Goal: Task Accomplishment & Management: Manage account settings

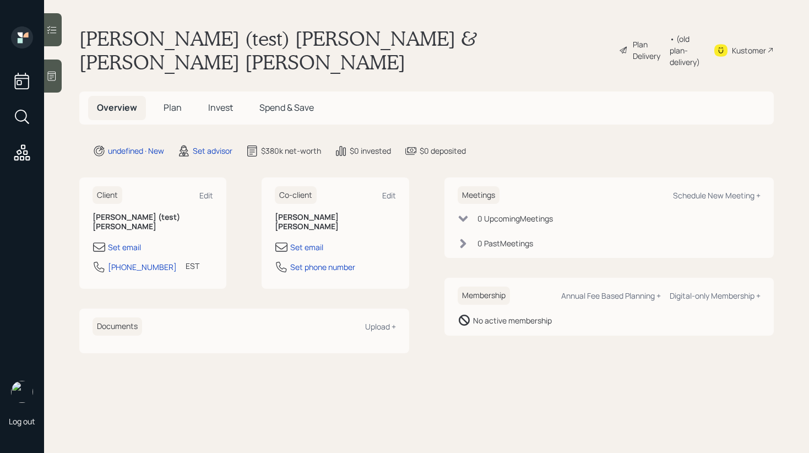
click at [633, 42] on div "Plan Delivery" at bounding box center [648, 50] width 31 height 23
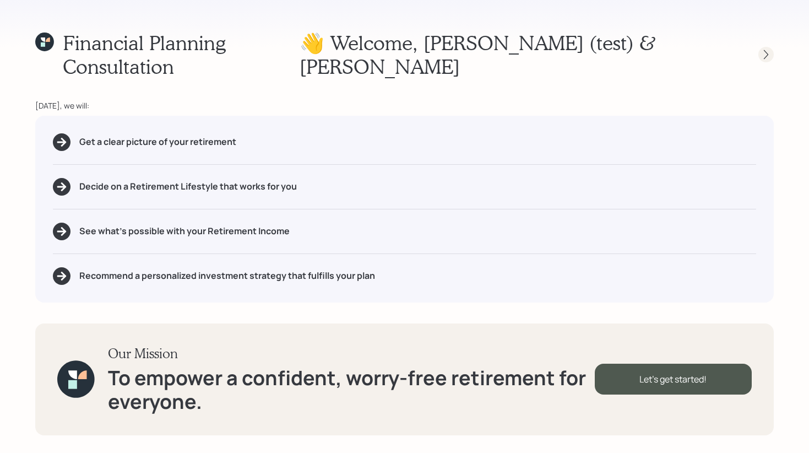
click at [766, 49] on icon at bounding box center [766, 54] width 11 height 11
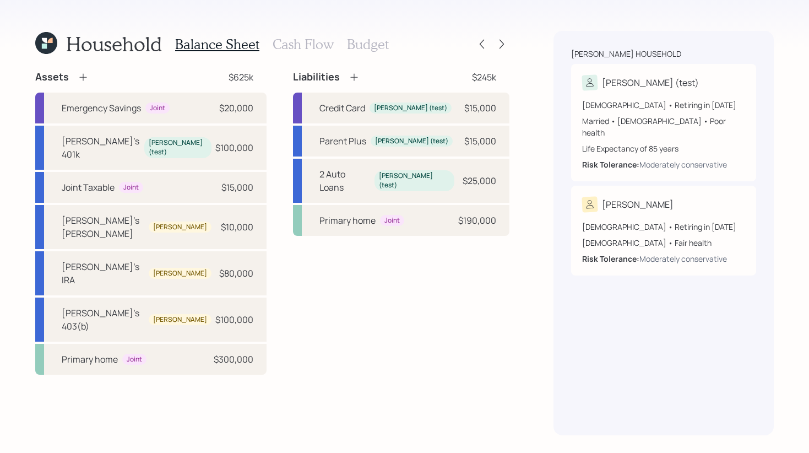
click at [349, 81] on icon at bounding box center [354, 77] width 11 height 11
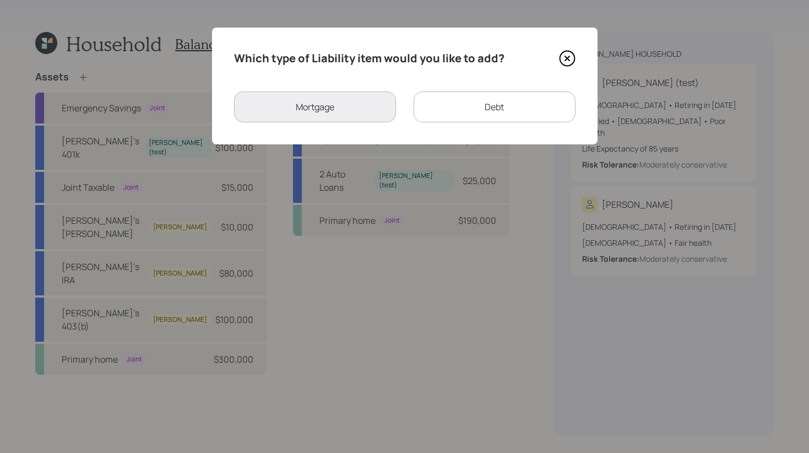
click at [571, 55] on icon at bounding box center [567, 58] width 17 height 17
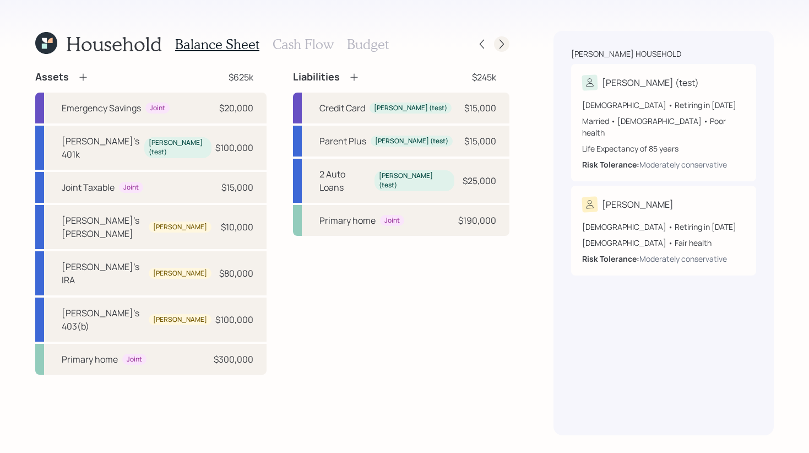
click at [503, 46] on icon at bounding box center [501, 44] width 11 height 11
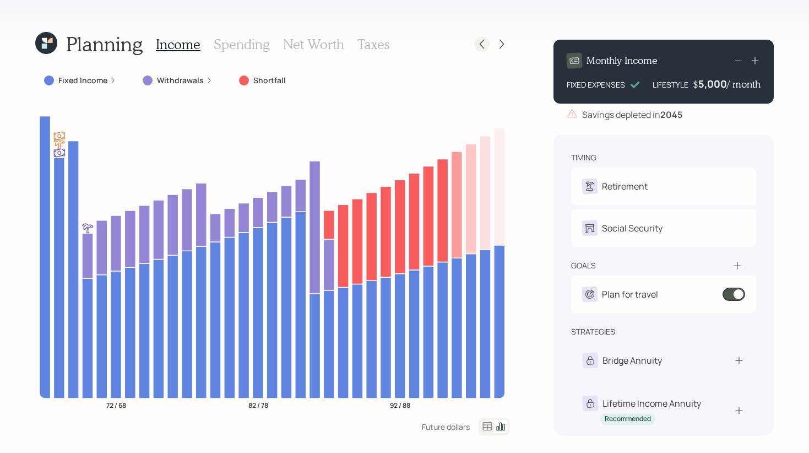
click at [482, 41] on icon at bounding box center [482, 44] width 4 height 9
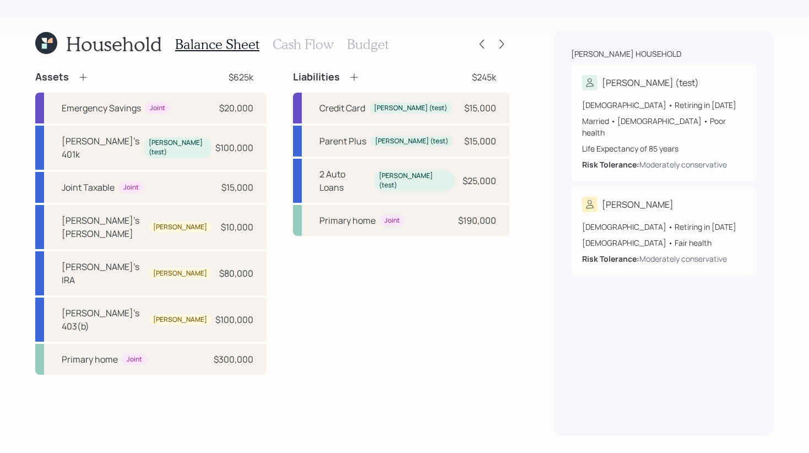
click at [297, 46] on h3 "Cash Flow" at bounding box center [303, 44] width 61 height 16
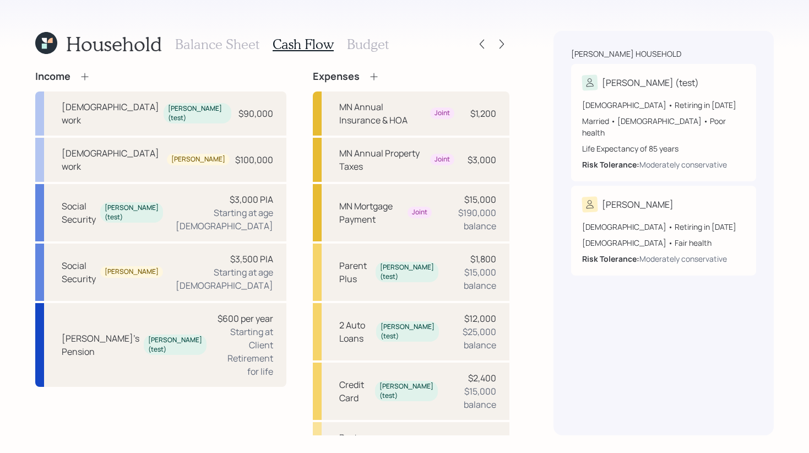
click at [360, 45] on h3 "Budget" at bounding box center [368, 44] width 42 height 16
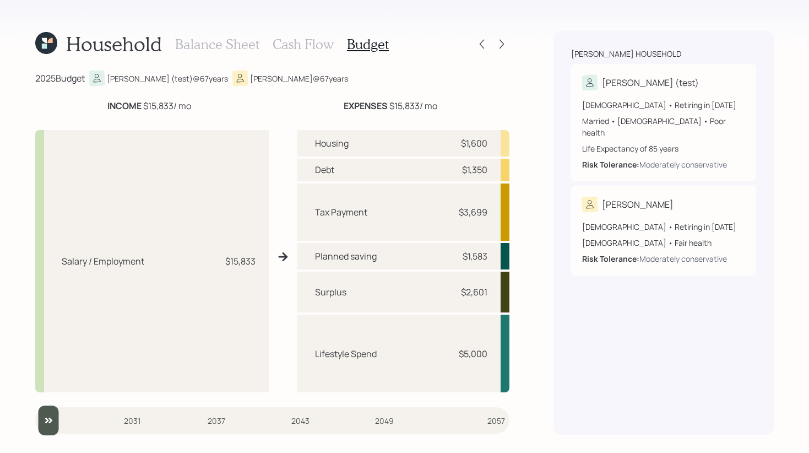
click at [130, 419] on input "slider" at bounding box center [272, 420] width 474 height 30
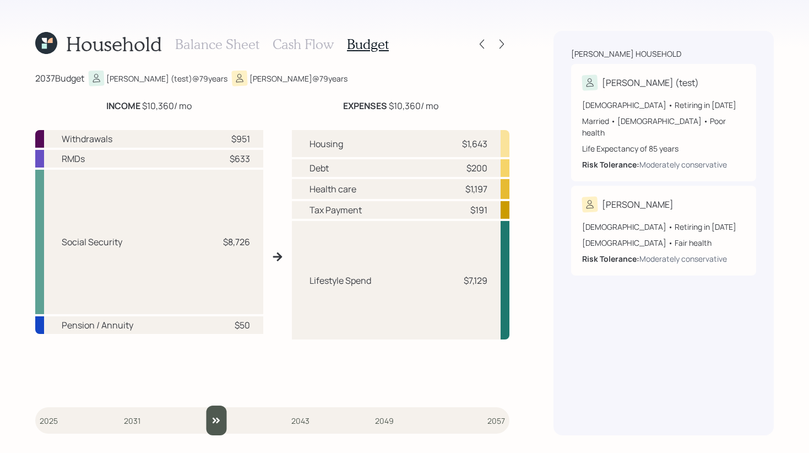
click at [215, 420] on input "slider" at bounding box center [272, 420] width 474 height 30
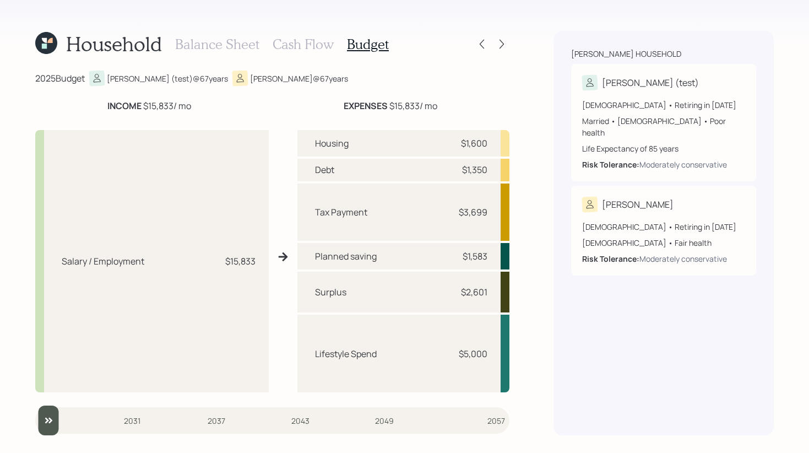
drag, startPoint x: 219, startPoint y: 423, endPoint x: 0, endPoint y: 424, distance: 218.7
type input "2025"
click at [35, 424] on input "slider" at bounding box center [272, 420] width 474 height 30
click at [214, 45] on h3 "Balance Sheet" at bounding box center [217, 44] width 84 height 16
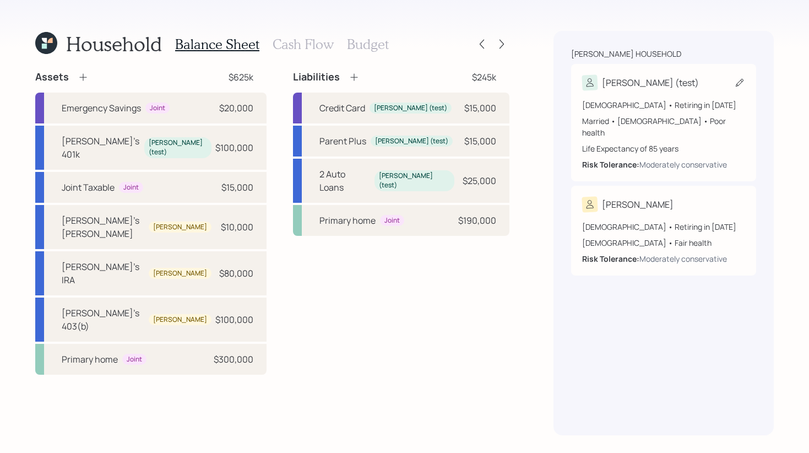
click at [743, 79] on icon at bounding box center [740, 83] width 8 height 8
select select "poor"
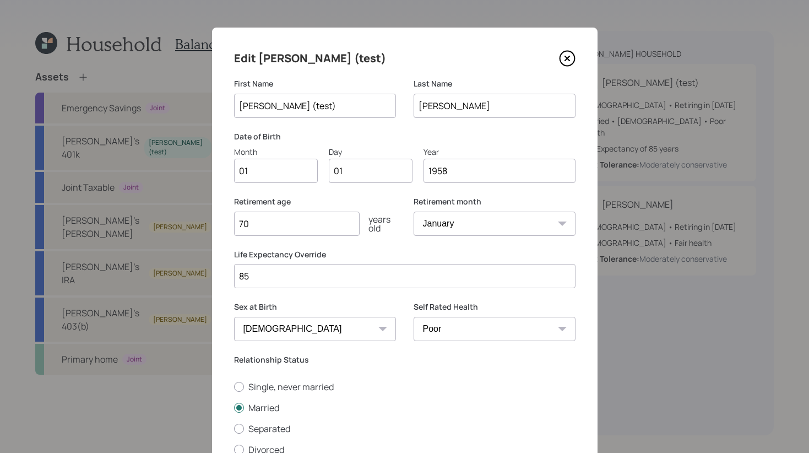
click at [561, 62] on icon at bounding box center [567, 58] width 17 height 17
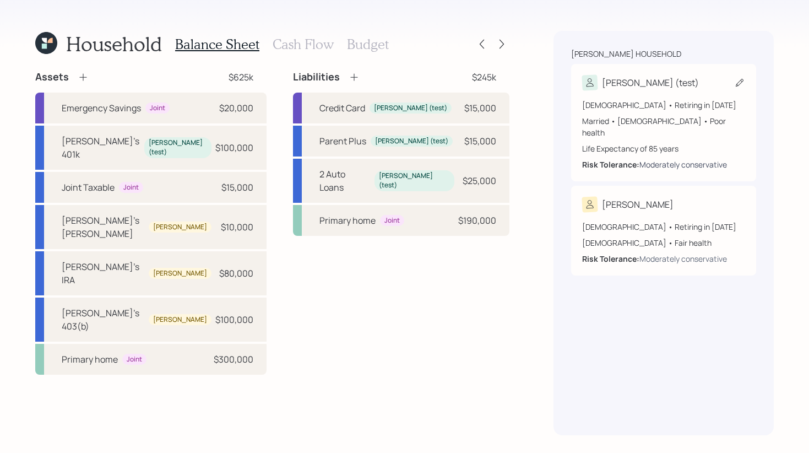
click at [666, 159] on div "Moderately conservative" at bounding box center [684, 165] width 88 height 12
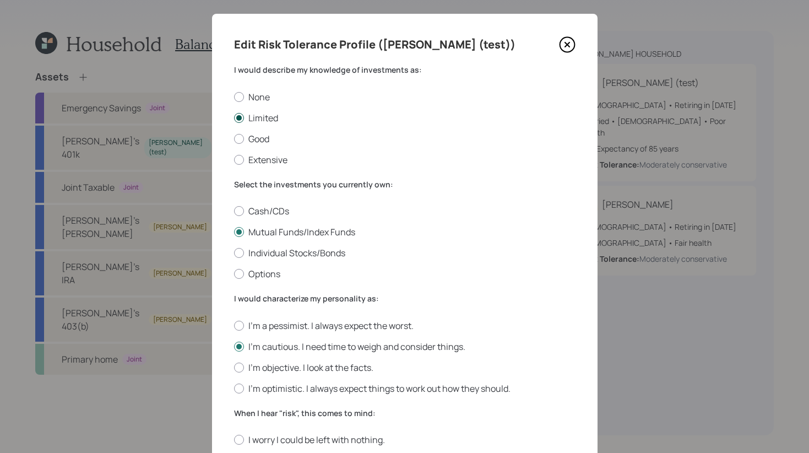
scroll to position [14, 0]
click at [302, 44] on h4 "Edit Risk Tolerance Profile ([PERSON_NAME] (test))" at bounding box center [374, 44] width 281 height 18
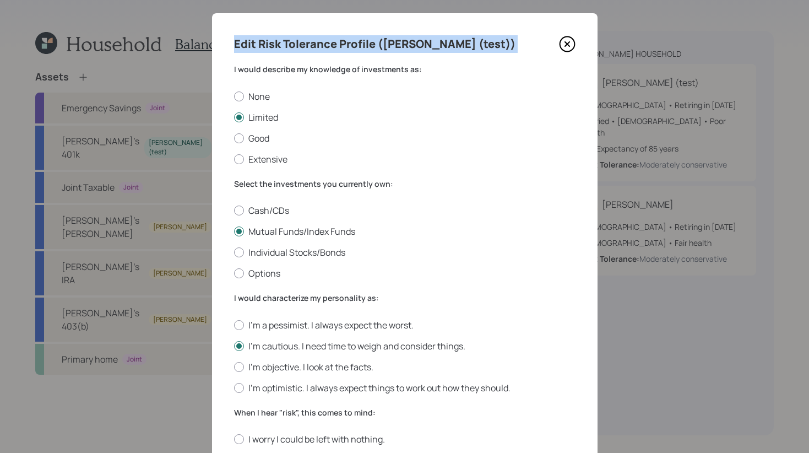
click at [302, 44] on h4 "Edit Risk Tolerance Profile ([PERSON_NAME] (test))" at bounding box center [374, 44] width 281 height 18
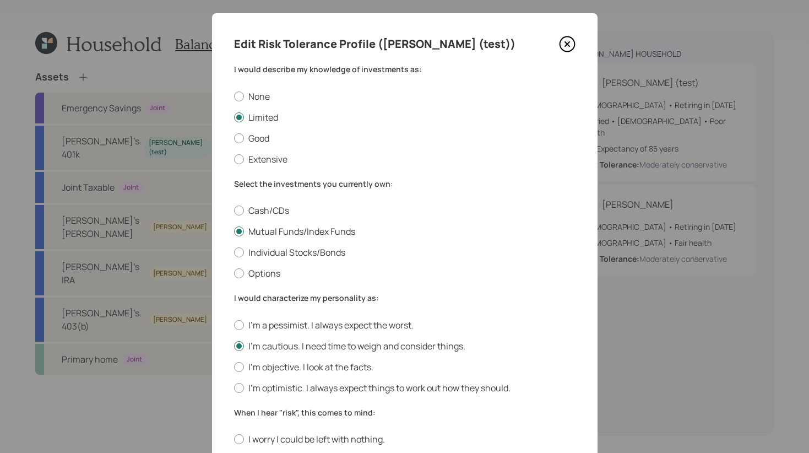
click at [335, 72] on label "I would describe my knowledge of investments as:" at bounding box center [405, 69] width 342 height 11
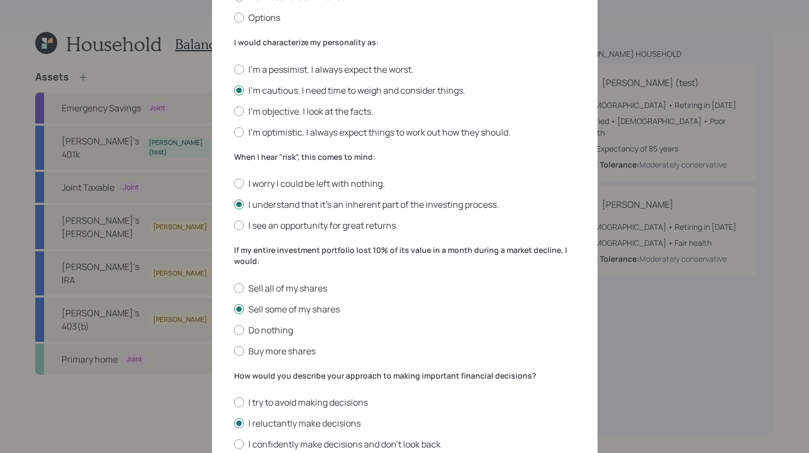
scroll to position [354, 0]
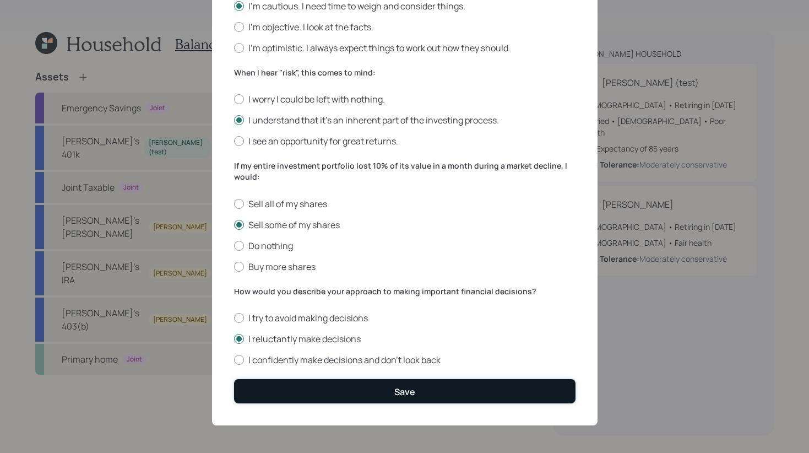
click at [407, 398] on button "Save" at bounding box center [405, 391] width 342 height 24
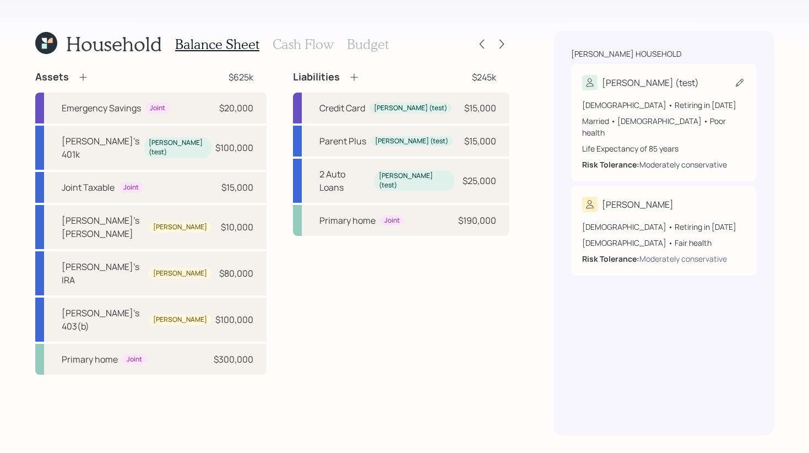
click at [687, 159] on div "Moderately conservative" at bounding box center [684, 165] width 88 height 12
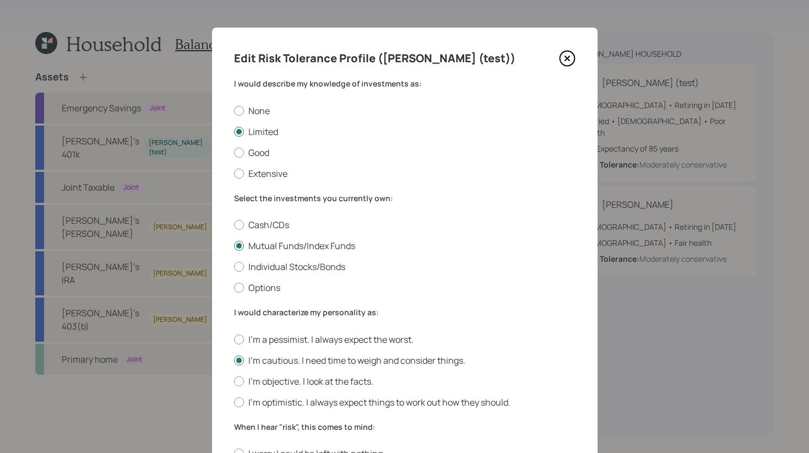
click at [572, 55] on icon at bounding box center [567, 58] width 17 height 17
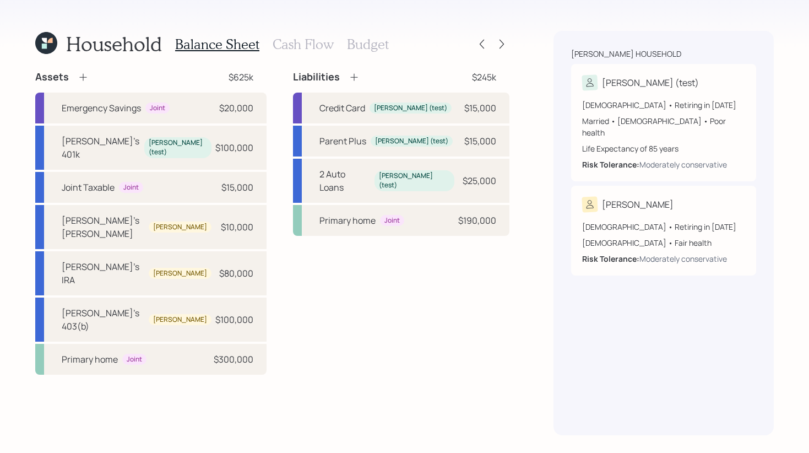
click at [297, 43] on h3 "Cash Flow" at bounding box center [303, 44] width 61 height 16
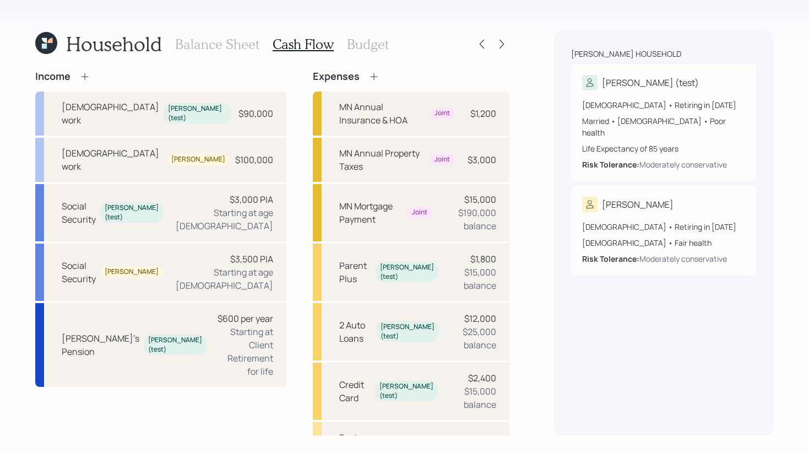
click at [219, 44] on h3 "Balance Sheet" at bounding box center [217, 44] width 84 height 16
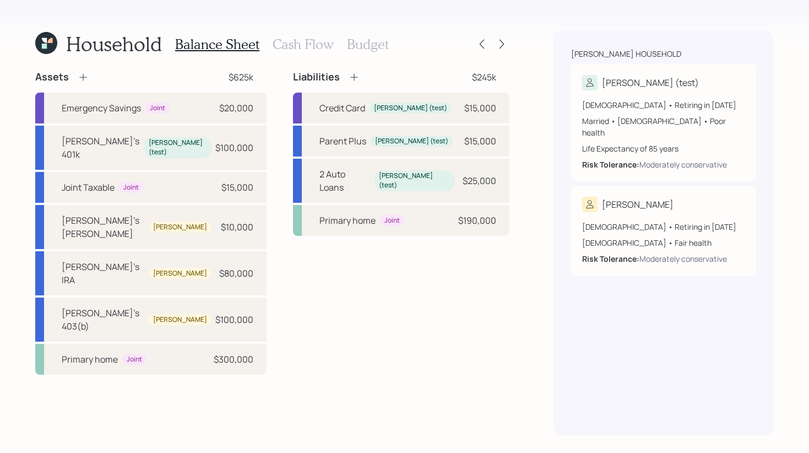
click at [306, 42] on h3 "Cash Flow" at bounding box center [303, 44] width 61 height 16
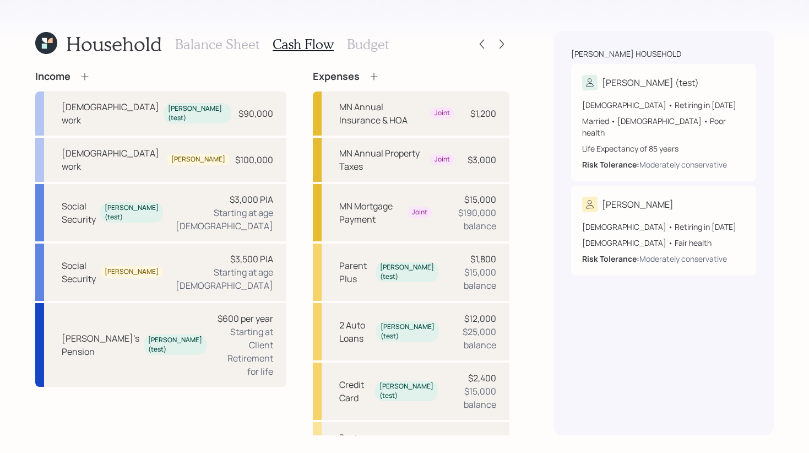
click at [372, 46] on h3 "Budget" at bounding box center [368, 44] width 42 height 16
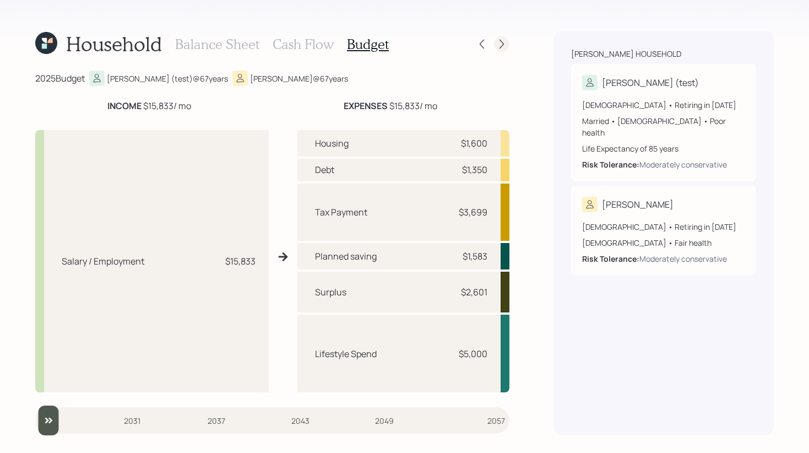
click at [502, 45] on icon at bounding box center [501, 44] width 11 height 11
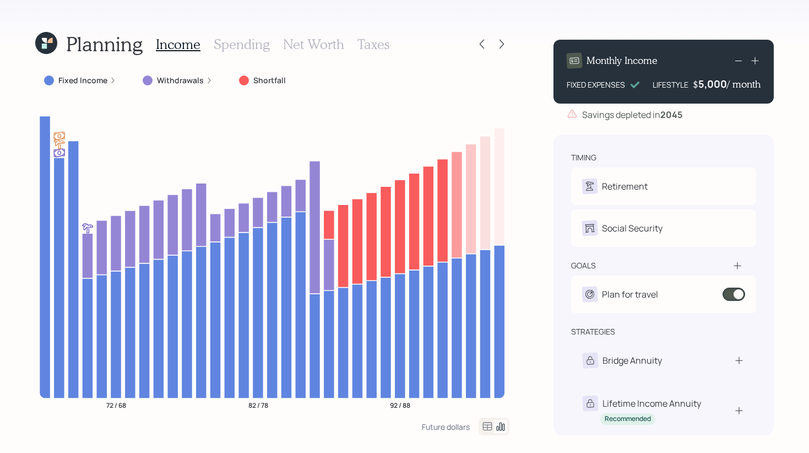
click at [110, 80] on icon at bounding box center [113, 80] width 7 height 7
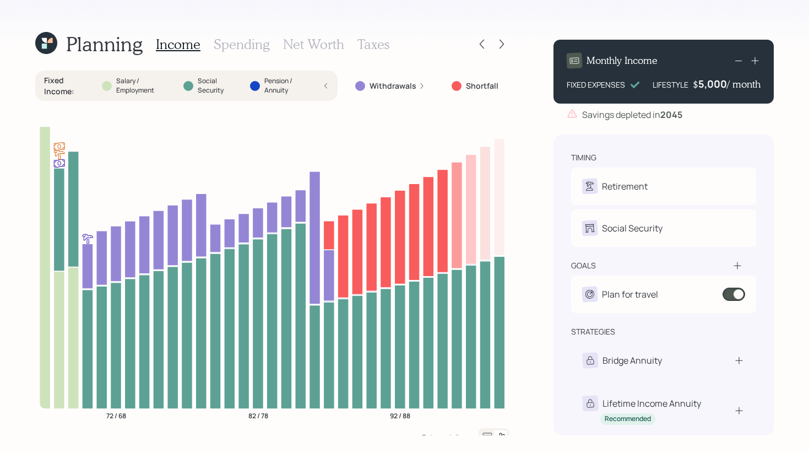
click at [328, 83] on icon at bounding box center [326, 86] width 6 height 7
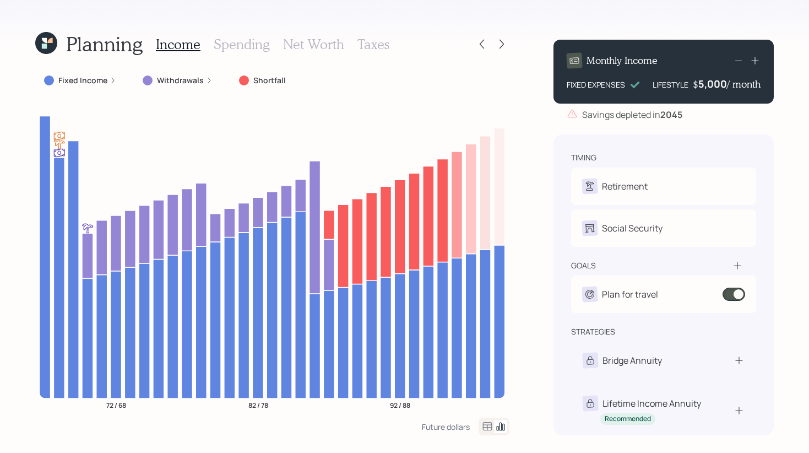
click at [178, 83] on label "Withdrawals" at bounding box center [180, 80] width 47 height 11
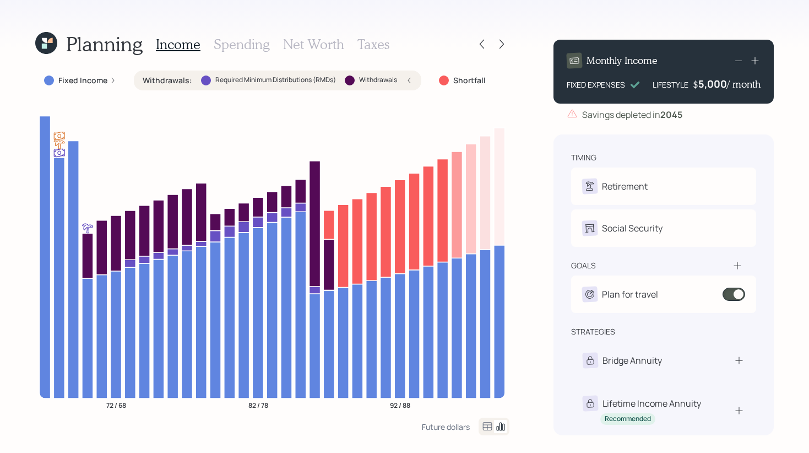
click at [408, 80] on icon at bounding box center [409, 80] width 7 height 7
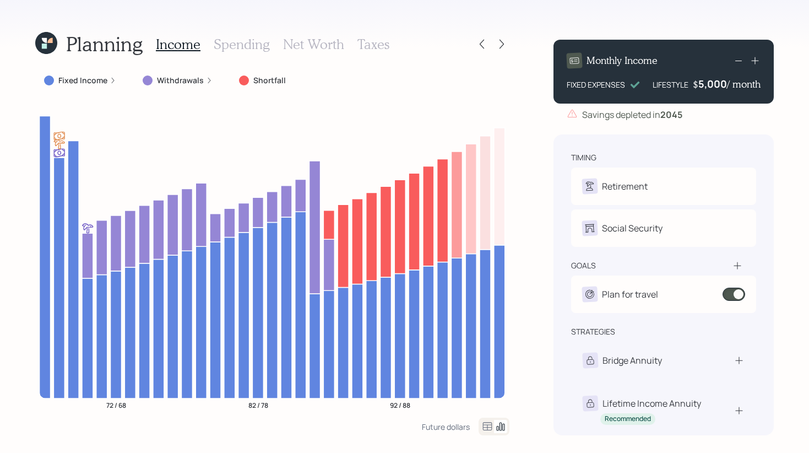
click at [191, 80] on label "Withdrawals" at bounding box center [180, 80] width 47 height 11
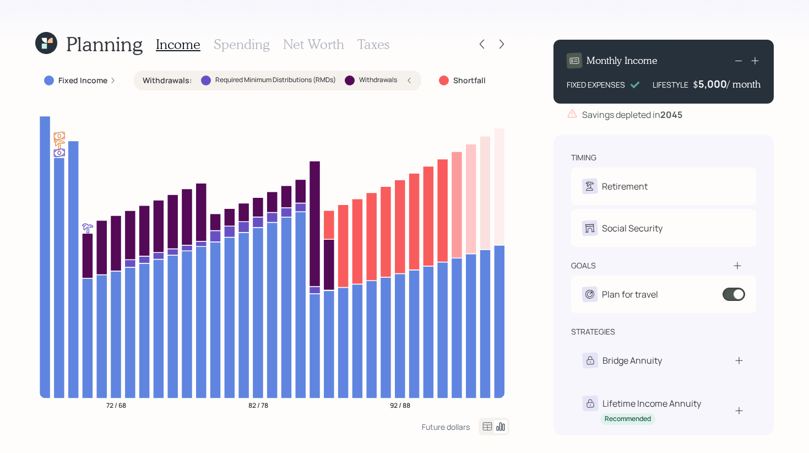
click at [407, 79] on icon at bounding box center [409, 80] width 7 height 7
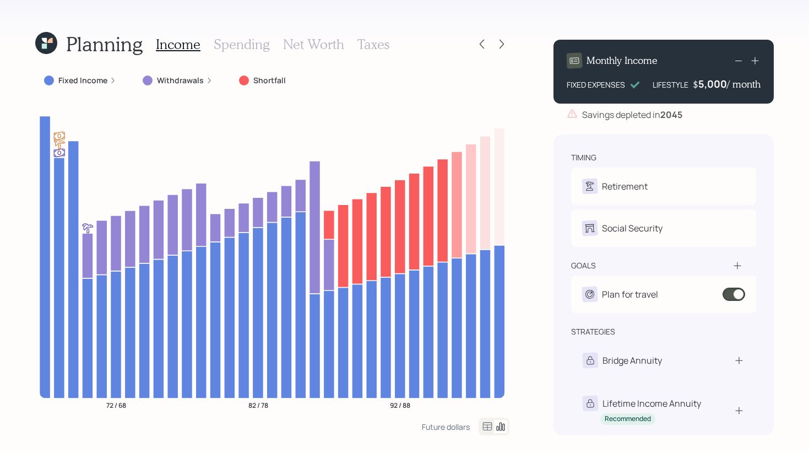
click at [177, 80] on label "Withdrawals" at bounding box center [180, 80] width 47 height 11
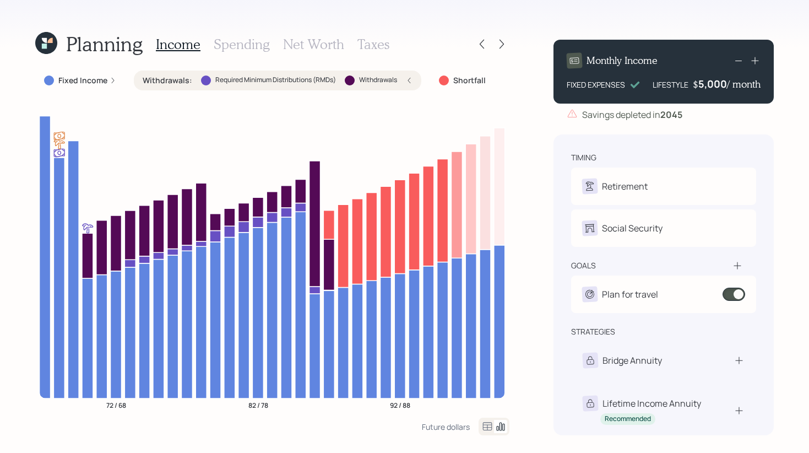
click at [409, 80] on icon at bounding box center [409, 80] width 7 height 7
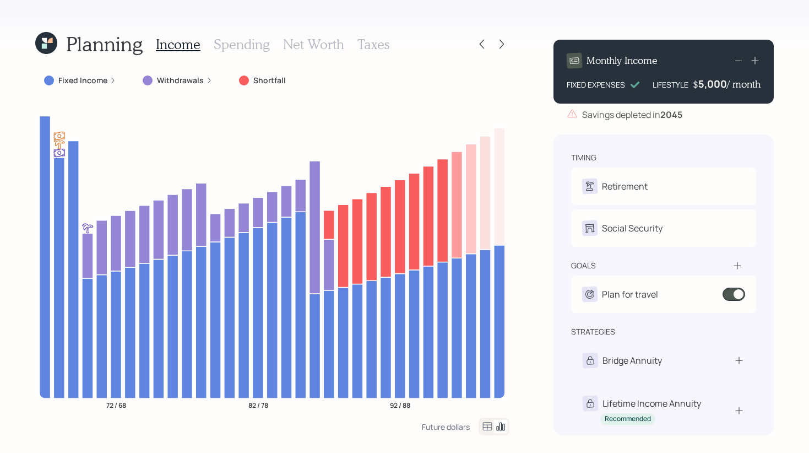
click at [277, 80] on label "Shortfall" at bounding box center [269, 80] width 33 height 11
click at [478, 42] on icon at bounding box center [482, 44] width 11 height 11
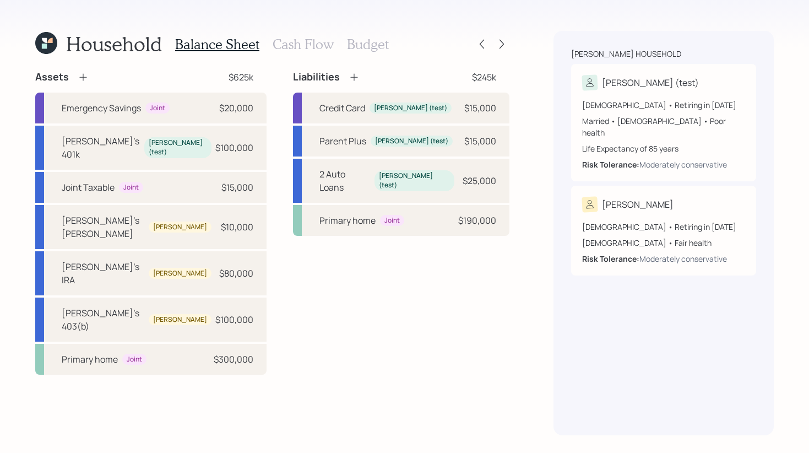
click at [297, 48] on h3 "Cash Flow" at bounding box center [303, 44] width 61 height 16
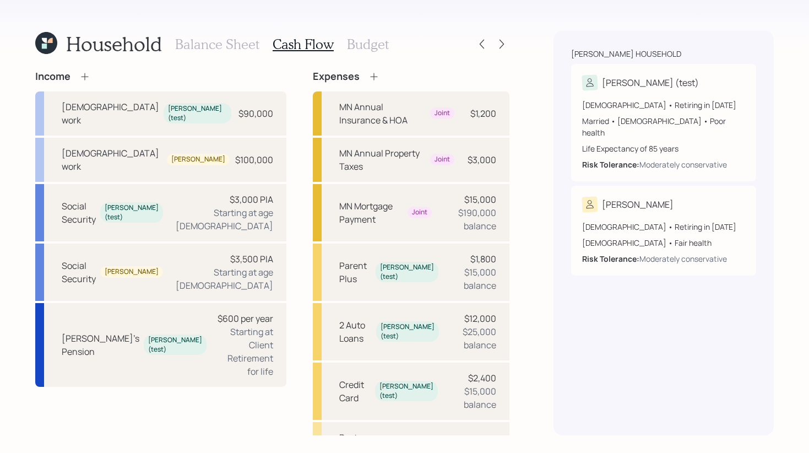
click at [366, 44] on h3 "Budget" at bounding box center [368, 44] width 42 height 16
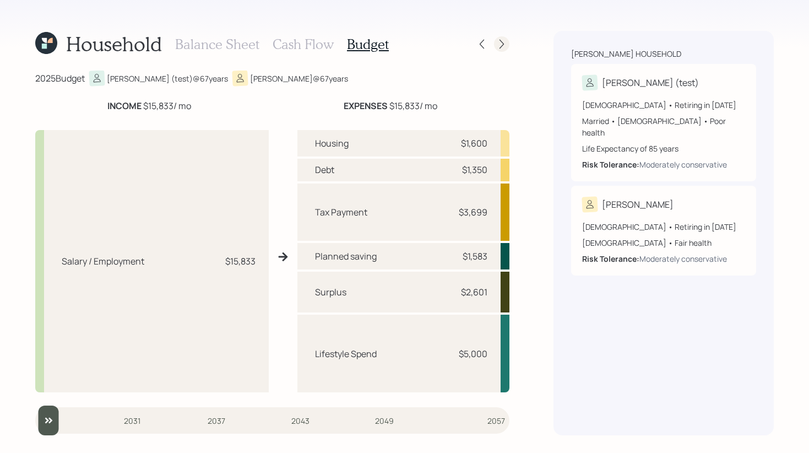
click at [499, 46] on icon at bounding box center [501, 44] width 11 height 11
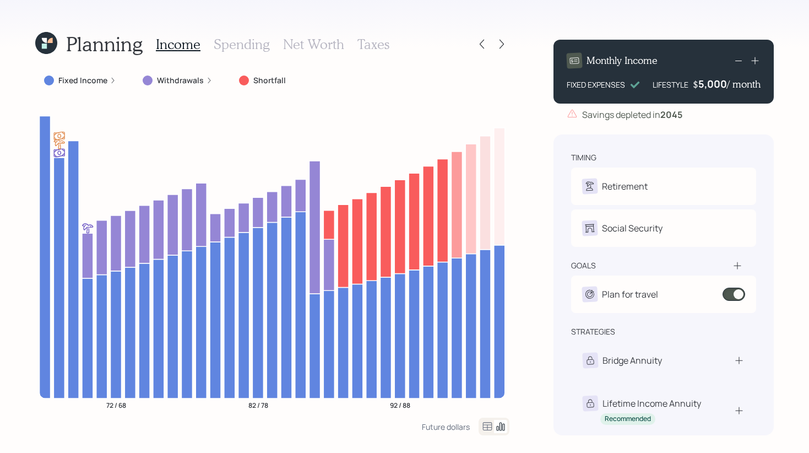
click at [112, 78] on icon at bounding box center [113, 80] width 7 height 7
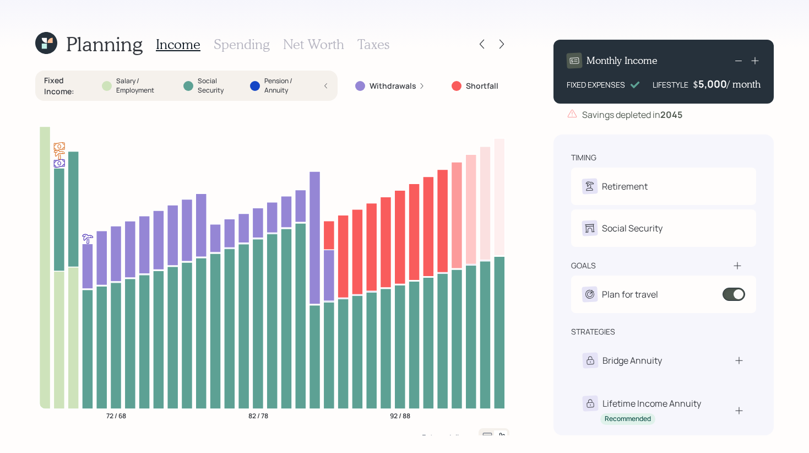
click at [329, 79] on div "Fixed Income : Salary / Employment Social Security Pension / Annuity" at bounding box center [186, 85] width 285 height 21
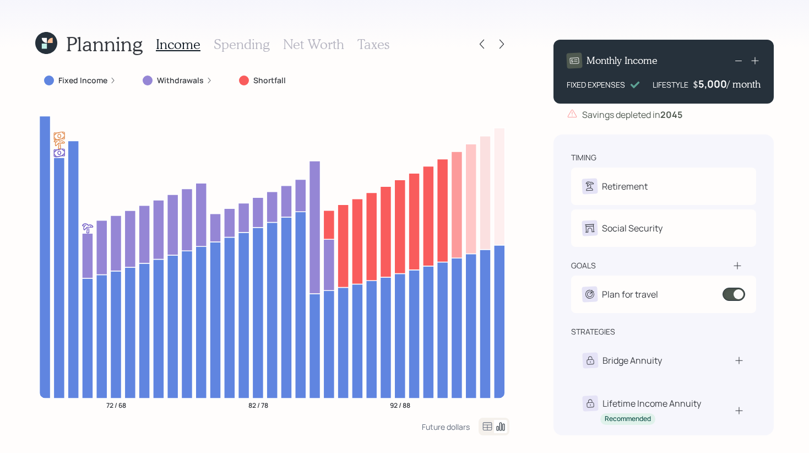
click at [192, 78] on label "Withdrawals" at bounding box center [180, 80] width 47 height 11
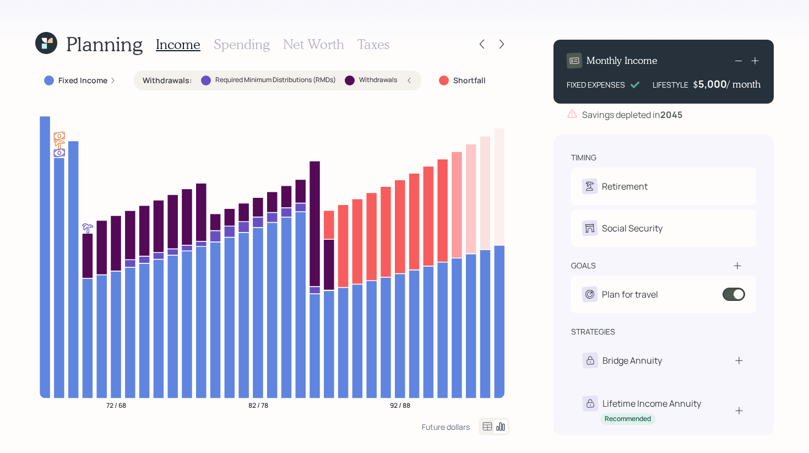
click at [412, 76] on div "Withdrawals : Required Minimum Distributions (RMDs) Withdrawals" at bounding box center [278, 80] width 270 height 11
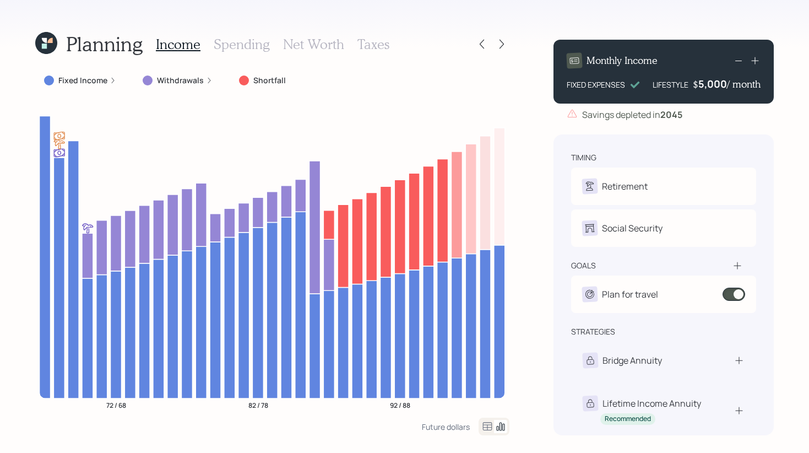
click at [703, 85] on div "5,000" at bounding box center [713, 83] width 29 height 13
click at [703, 85] on div "5000" at bounding box center [714, 83] width 28 height 13
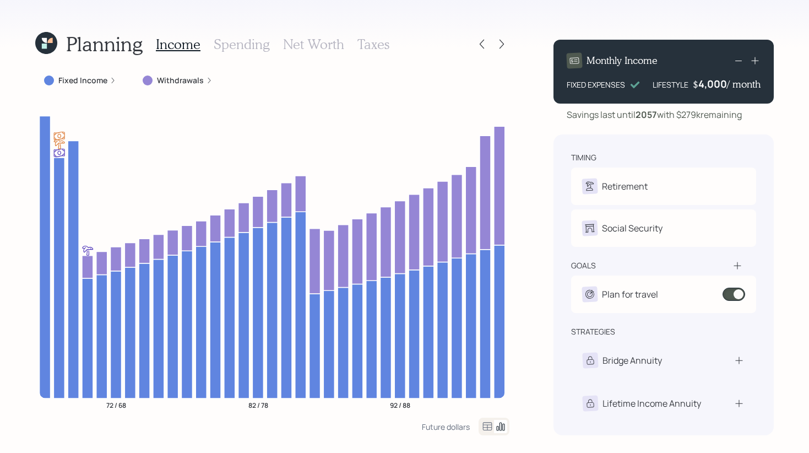
click at [241, 43] on h3 "Spending" at bounding box center [242, 44] width 56 height 16
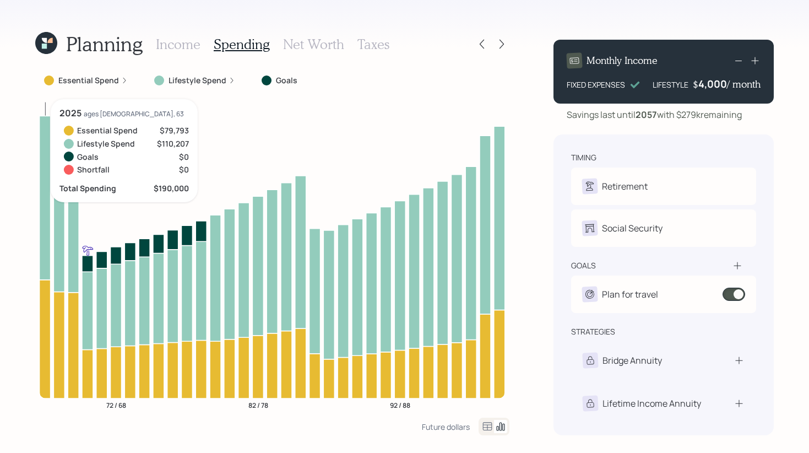
click at [48, 174] on icon at bounding box center [45, 198] width 11 height 164
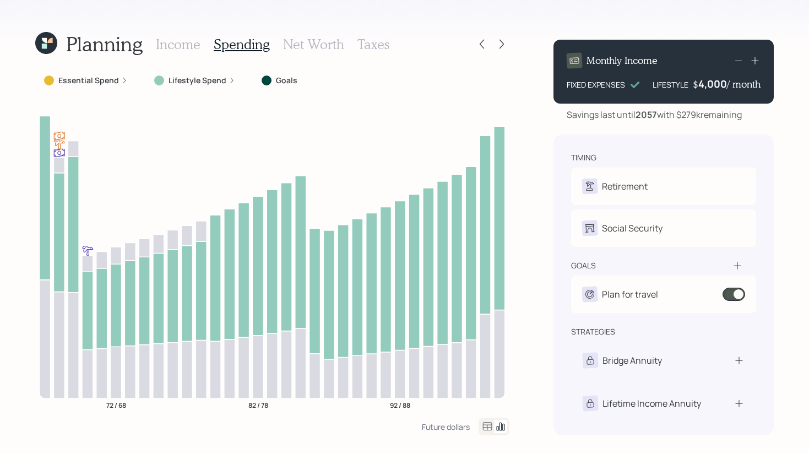
click at [36, 311] on icon "72 / 68 82 / 78 92 / 88" at bounding box center [272, 258] width 474 height 318
click at [49, 312] on icon at bounding box center [45, 338] width 11 height 118
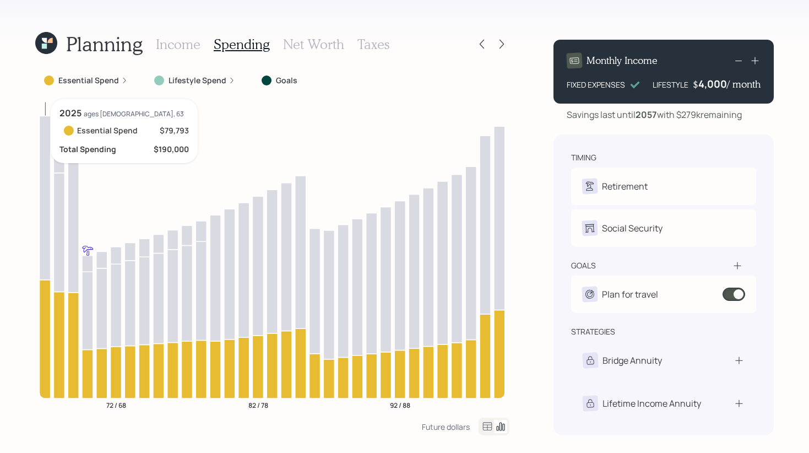
click at [47, 237] on icon at bounding box center [45, 198] width 11 height 164
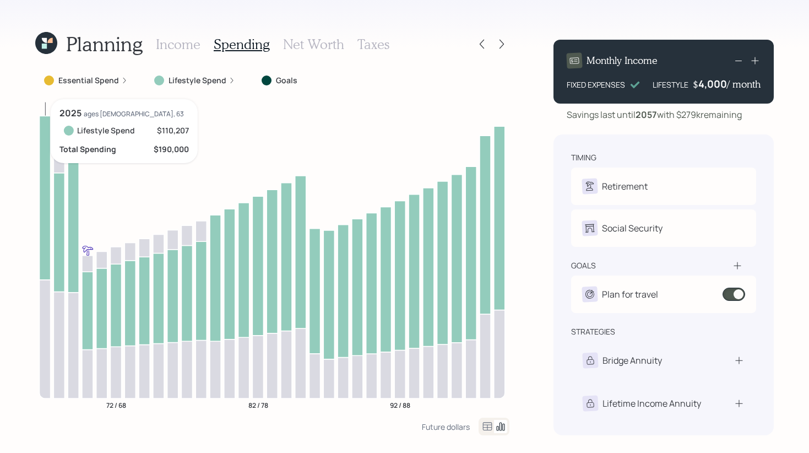
click at [46, 320] on icon at bounding box center [45, 338] width 11 height 118
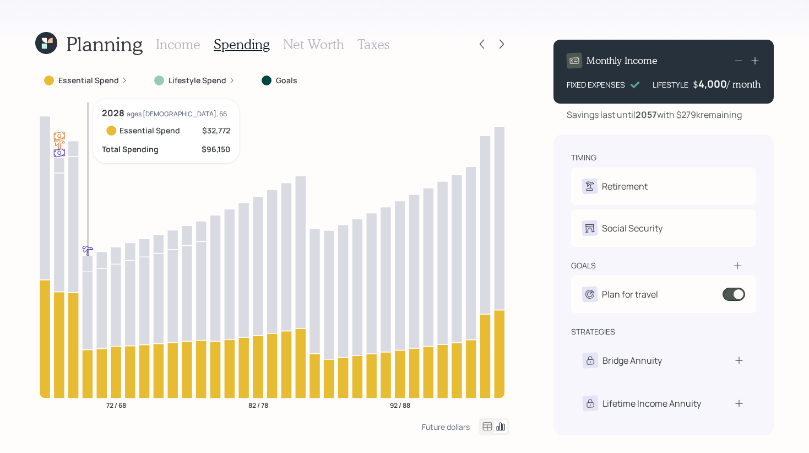
click at [93, 315] on icon at bounding box center [87, 311] width 11 height 78
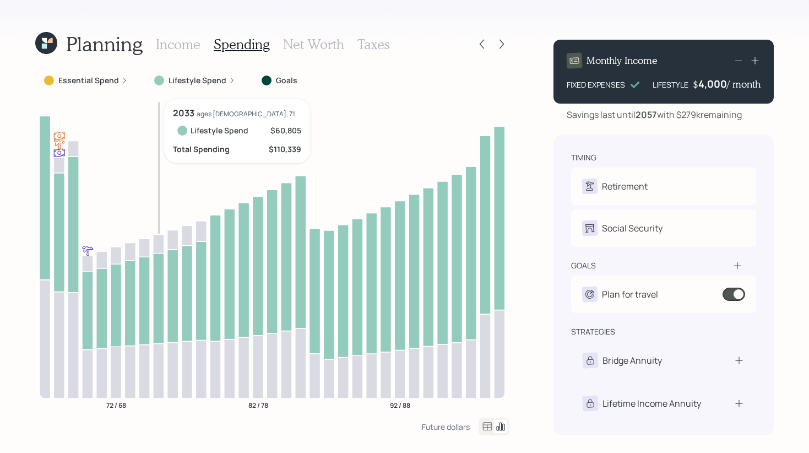
click at [153, 247] on icon at bounding box center [158, 243] width 11 height 19
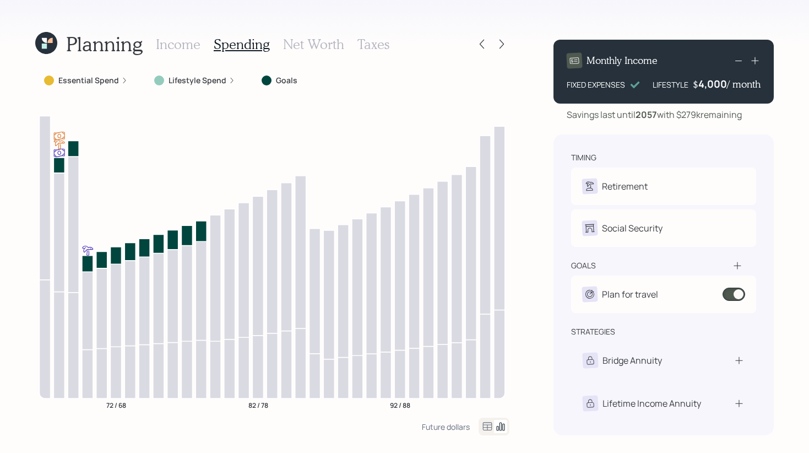
click at [315, 47] on h3 "Net Worth" at bounding box center [313, 44] width 61 height 16
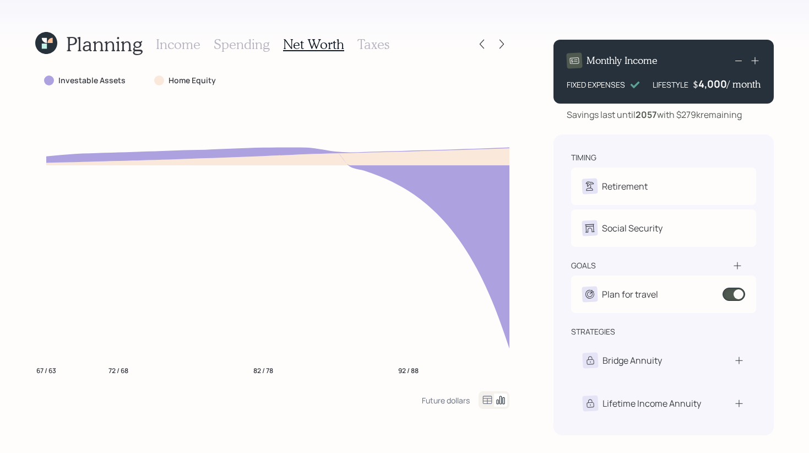
click at [371, 50] on h3 "Taxes" at bounding box center [374, 44] width 32 height 16
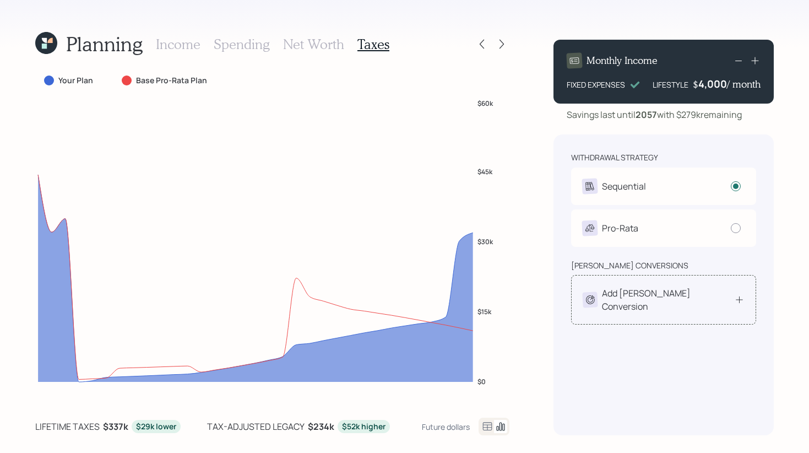
click at [675, 301] on div "Add [PERSON_NAME] Conversion" at bounding box center [658, 299] width 151 height 26
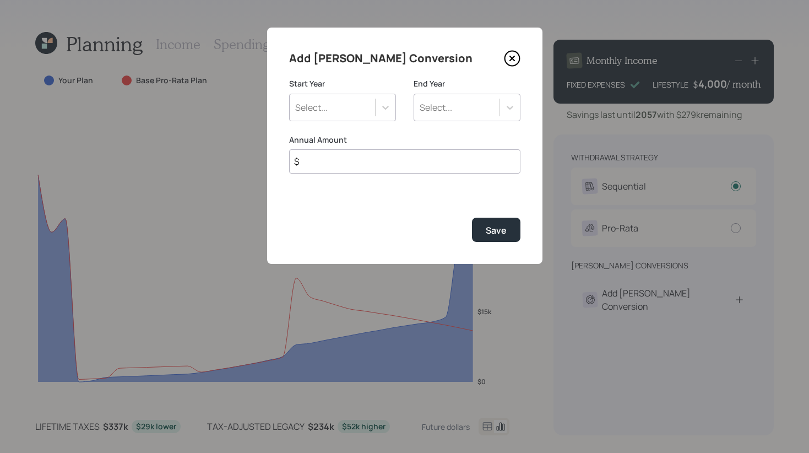
click at [516, 56] on icon at bounding box center [512, 58] width 17 height 17
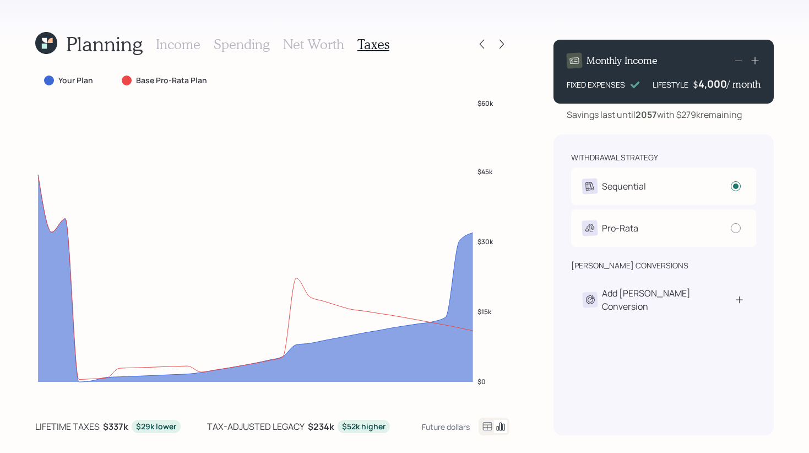
click at [510, 48] on div "Planning Income Spending Net Worth Taxes Your Plan Base Pro-Rata Plan $0 $15k $…" at bounding box center [404, 226] width 809 height 453
click at [503, 48] on icon at bounding box center [501, 44] width 11 height 11
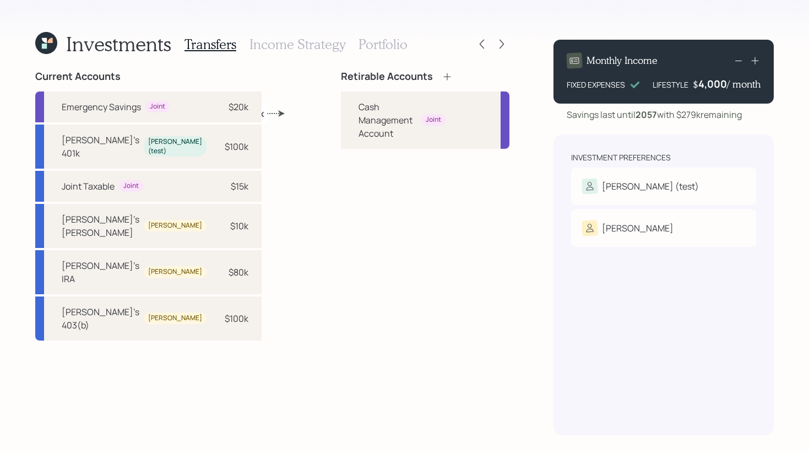
click at [47, 44] on icon at bounding box center [46, 43] width 22 height 22
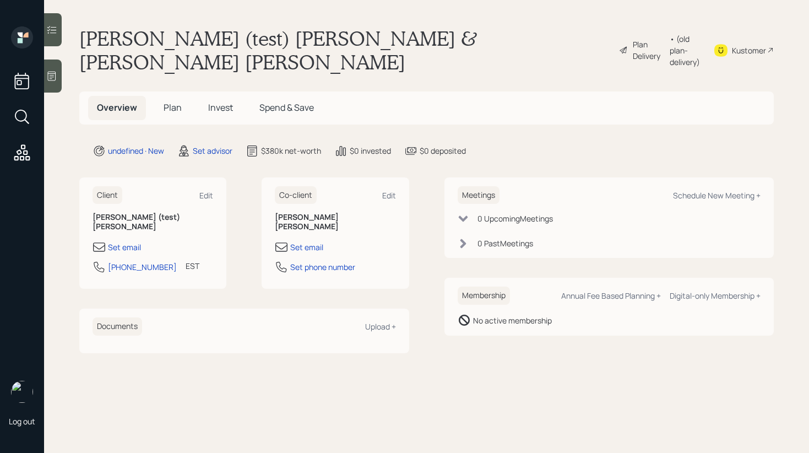
click at [163, 96] on h5 "Plan" at bounding box center [173, 108] width 36 height 24
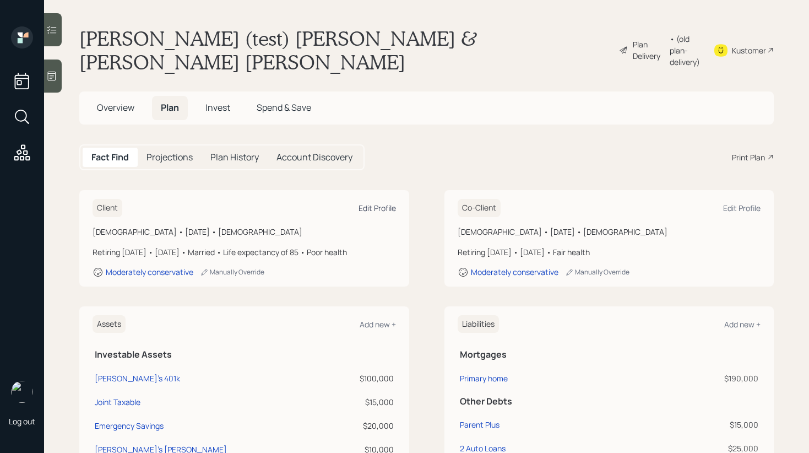
click at [369, 203] on div "Edit Profile" at bounding box center [377, 208] width 37 height 10
select select "poor"
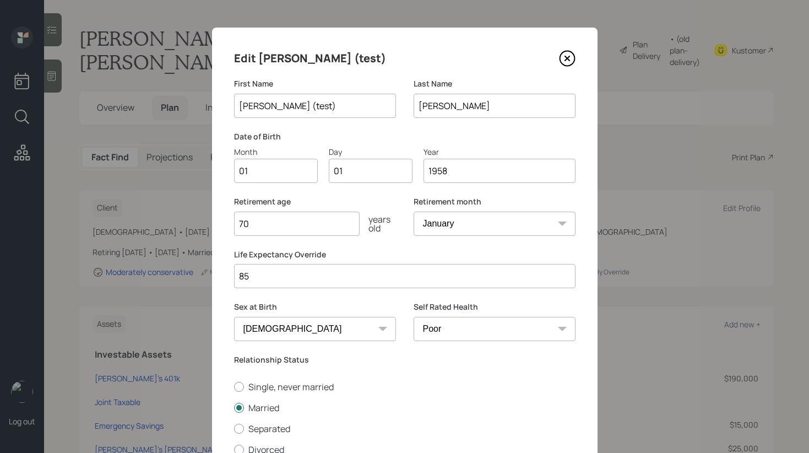
click at [566, 61] on icon at bounding box center [567, 58] width 17 height 17
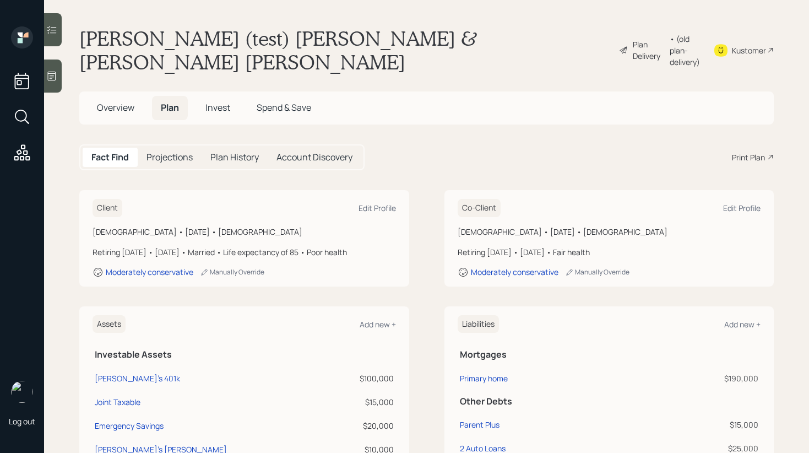
click at [633, 39] on div "Plan Delivery" at bounding box center [648, 50] width 31 height 23
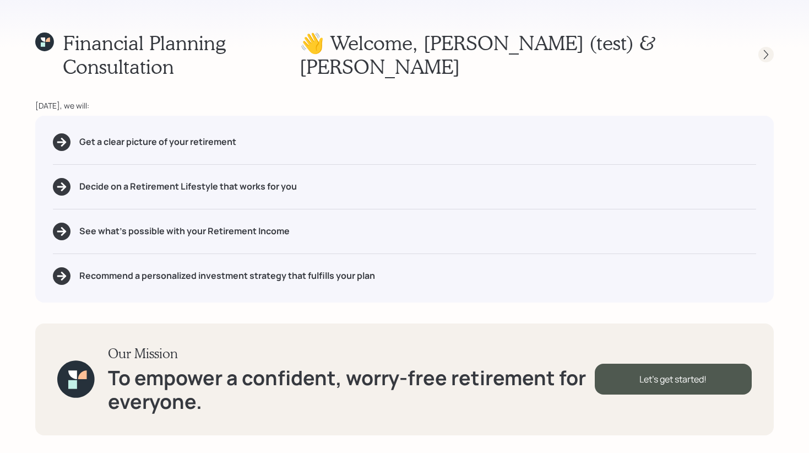
click at [759, 47] on div at bounding box center [766, 54] width 15 height 15
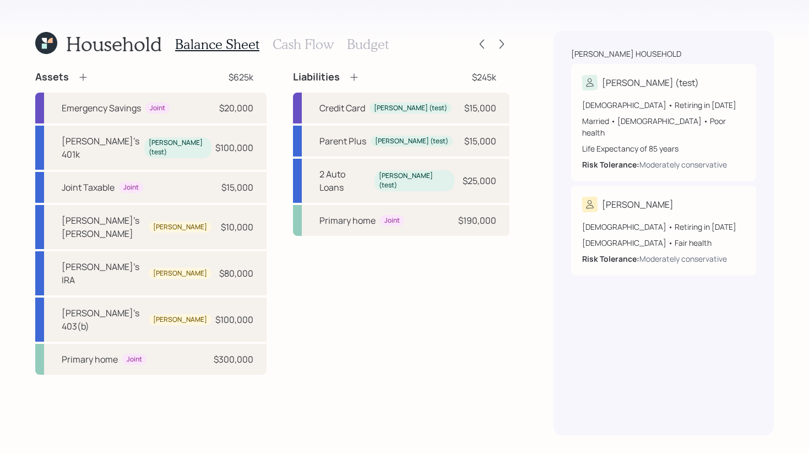
click at [293, 35] on div "Balance Sheet Cash Flow Budget" at bounding box center [282, 44] width 214 height 26
click at [293, 47] on h3 "Cash Flow" at bounding box center [303, 44] width 61 height 16
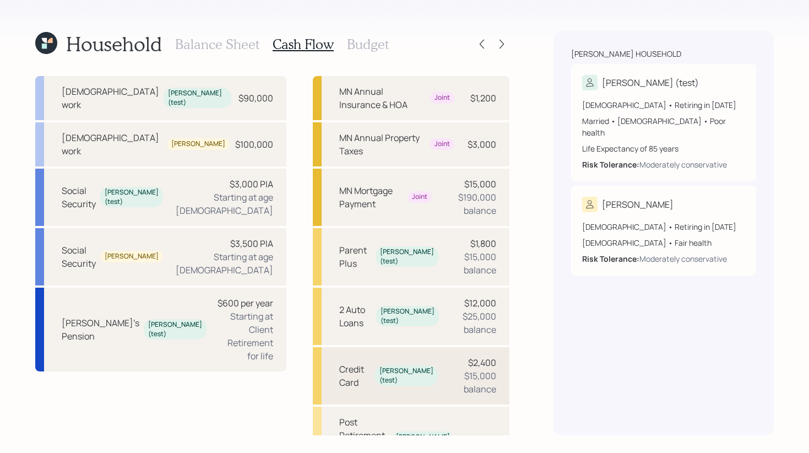
scroll to position [16, 0]
click at [505, 48] on icon at bounding box center [501, 44] width 11 height 11
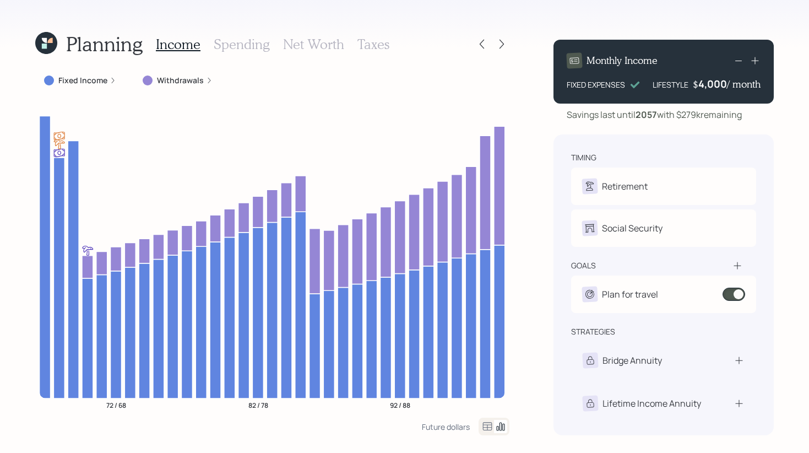
click at [42, 46] on icon at bounding box center [44, 46] width 5 height 5
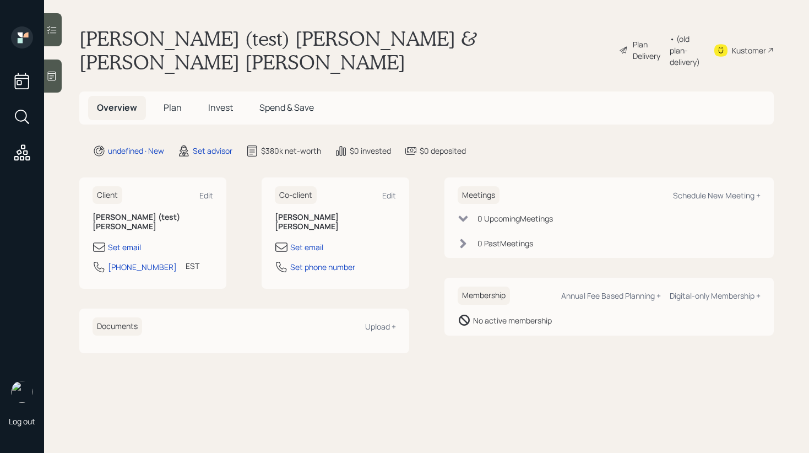
click at [619, 30] on div "Plan Delivery • (old plan-delivery)" at bounding box center [660, 49] width 82 height 47
click at [633, 39] on div "Plan Delivery" at bounding box center [648, 50] width 31 height 23
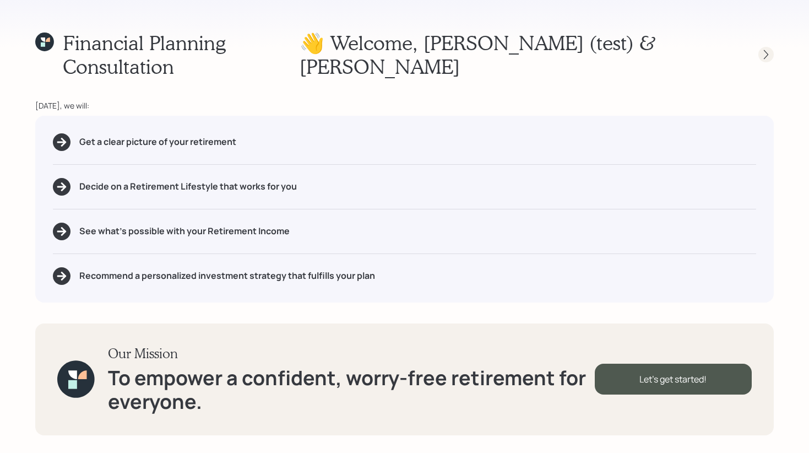
click at [773, 48] on div at bounding box center [756, 54] width 35 height 15
click at [766, 50] on icon at bounding box center [766, 54] width 4 height 9
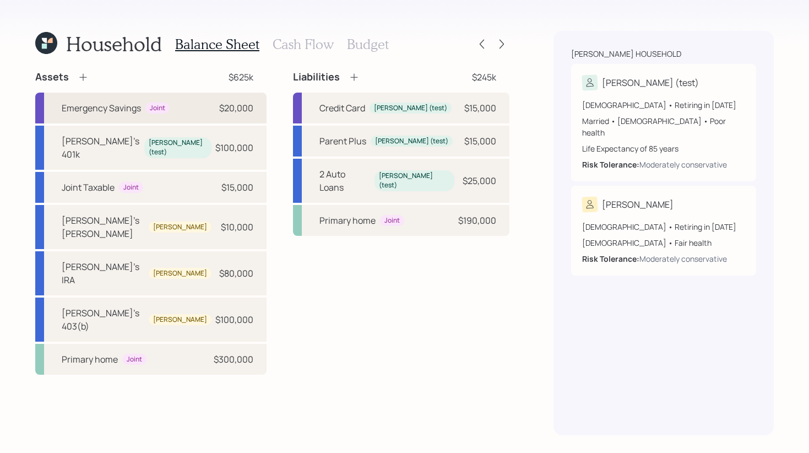
click at [205, 112] on div "Emergency Savings Joint $20,000" at bounding box center [150, 108] width 231 height 31
select select "emergency_fund"
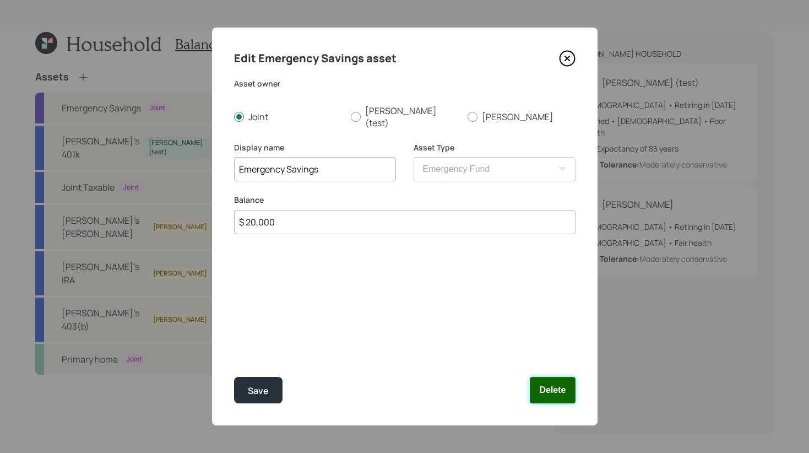
click at [562, 395] on button "Delete" at bounding box center [552, 390] width 45 height 26
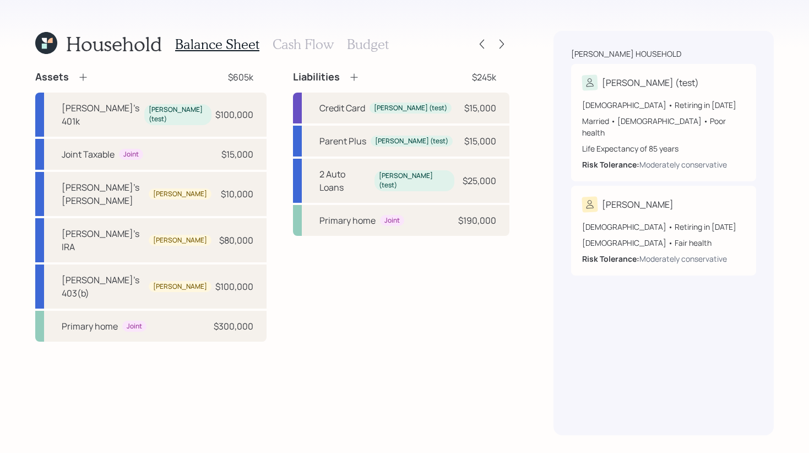
click at [267, 107] on div "Assets $605k [PERSON_NAME]'s 401k [PERSON_NAME] (test) $100,000 Joint Taxable J…" at bounding box center [272, 206] width 474 height 271
click at [78, 76] on icon at bounding box center [83, 77] width 11 height 11
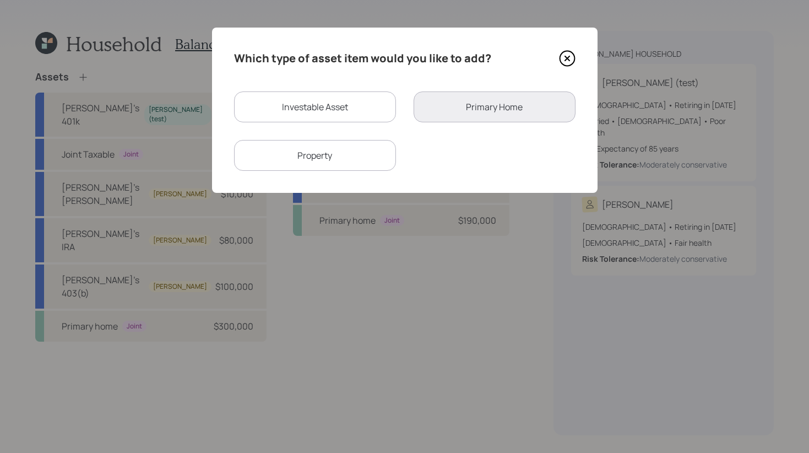
click at [582, 54] on div "Which type of asset item would you like to add? Investable Asset Primary Home P…" at bounding box center [405, 110] width 386 height 165
click at [570, 54] on icon at bounding box center [567, 58] width 17 height 17
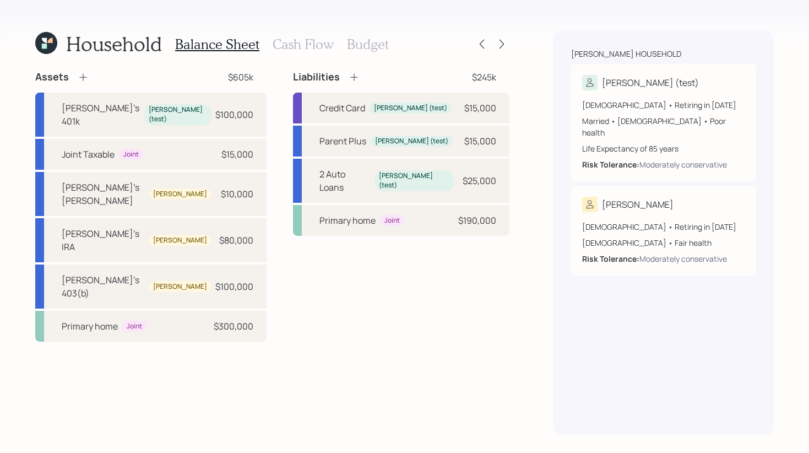
click at [55, 40] on icon at bounding box center [46, 43] width 22 height 22
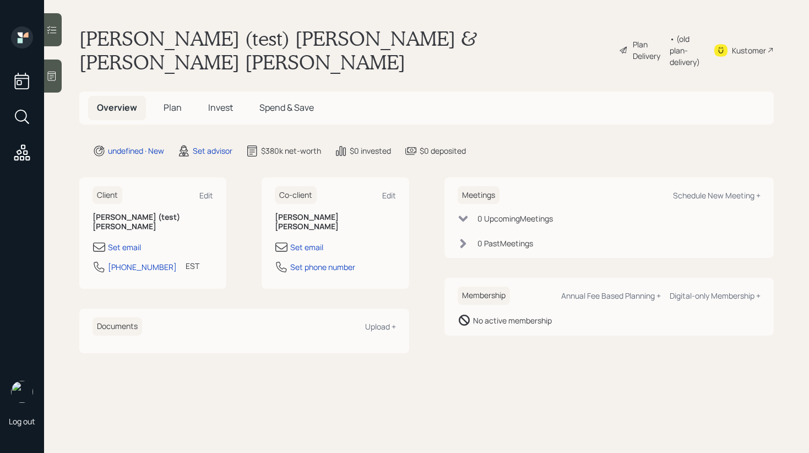
click at [633, 39] on div "Plan Delivery" at bounding box center [648, 50] width 31 height 23
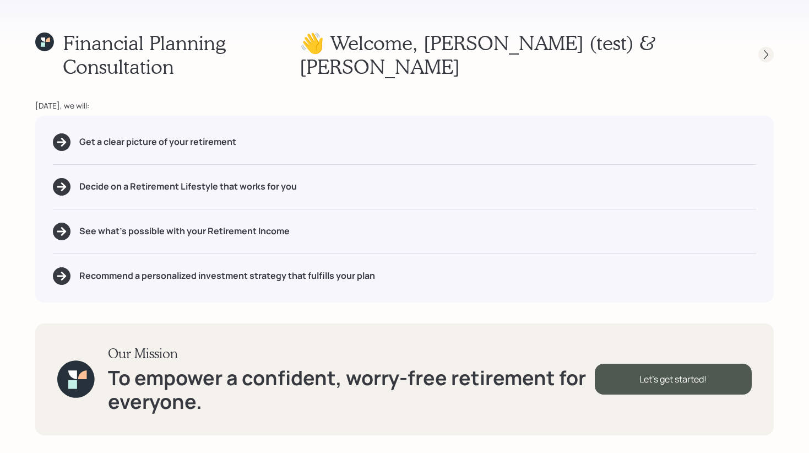
click at [772, 48] on div at bounding box center [756, 54] width 35 height 15
click at [765, 49] on icon at bounding box center [766, 54] width 11 height 11
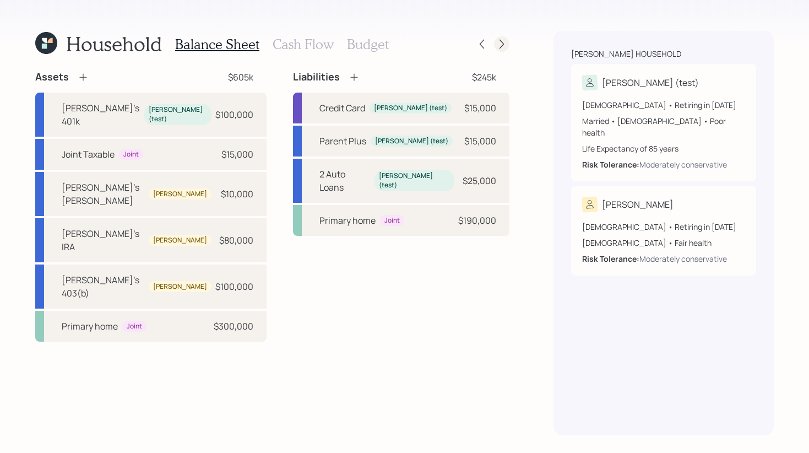
click at [507, 45] on icon at bounding box center [501, 44] width 11 height 11
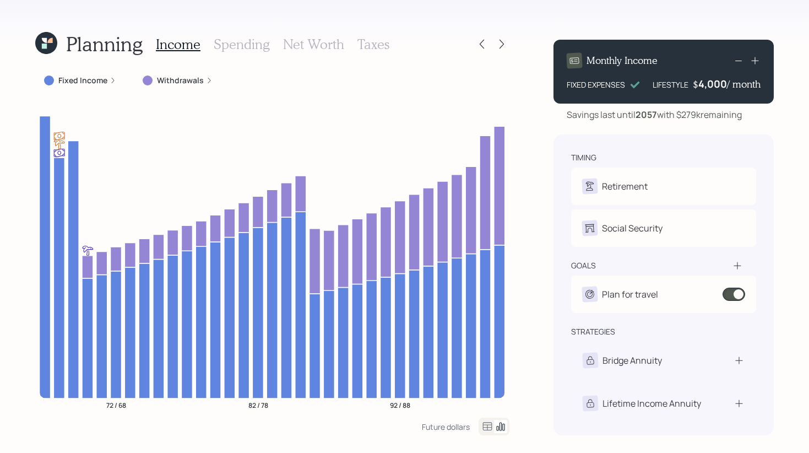
click at [701, 88] on div "4,000" at bounding box center [713, 83] width 29 height 13
click at [701, 88] on div "4000" at bounding box center [714, 83] width 28 height 13
click at [689, 116] on div "Savings last until [DATE] with $279k remaining" at bounding box center [654, 114] width 175 height 13
click at [248, 44] on h3 "Spending" at bounding box center [242, 44] width 56 height 16
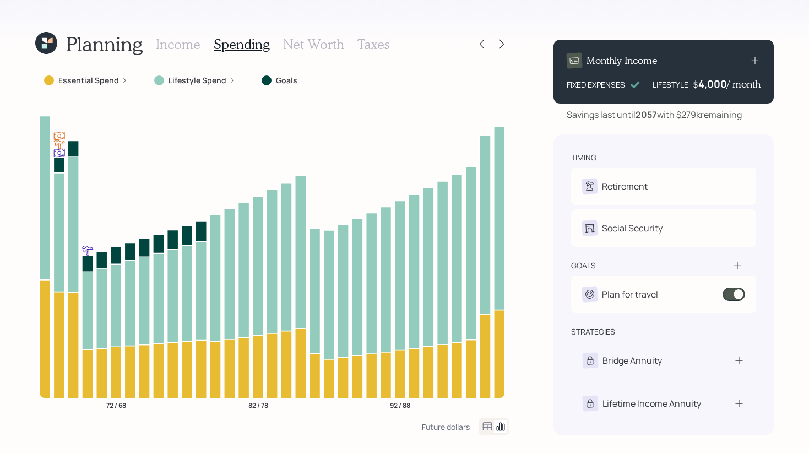
click at [298, 45] on h3 "Net Worth" at bounding box center [313, 44] width 61 height 16
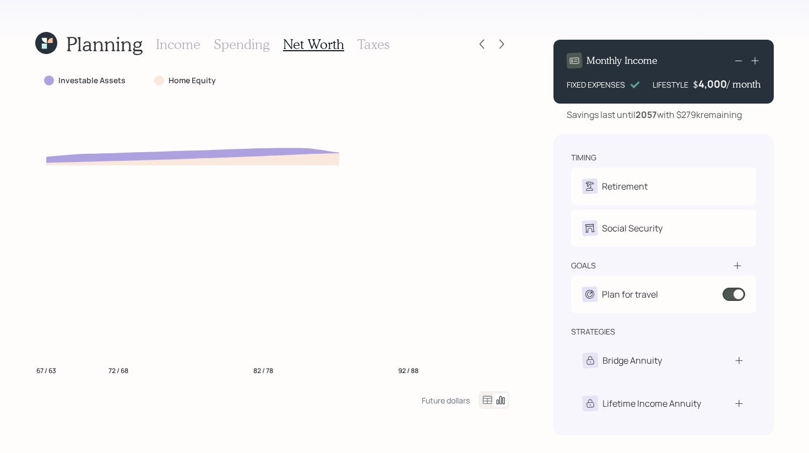
click at [378, 44] on h3 "Taxes" at bounding box center [374, 44] width 32 height 16
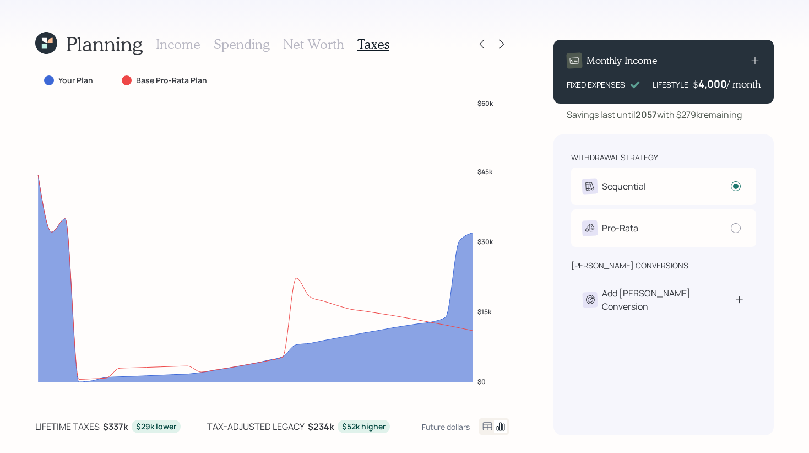
click at [167, 50] on h3 "Income" at bounding box center [178, 44] width 45 height 16
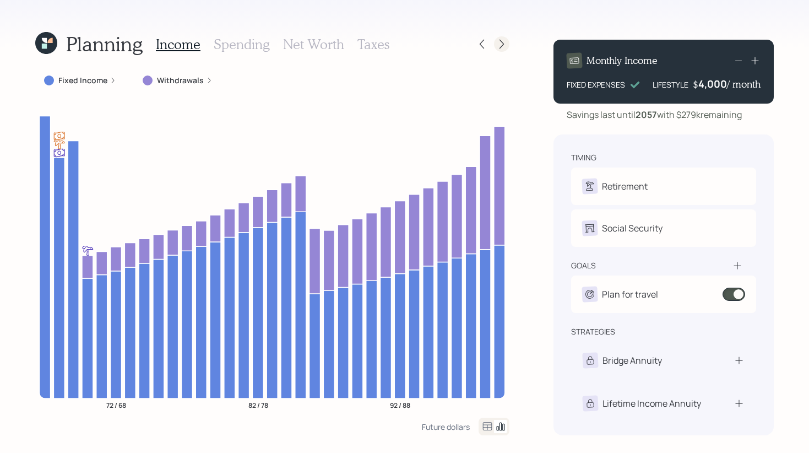
click at [499, 42] on icon at bounding box center [501, 44] width 11 height 11
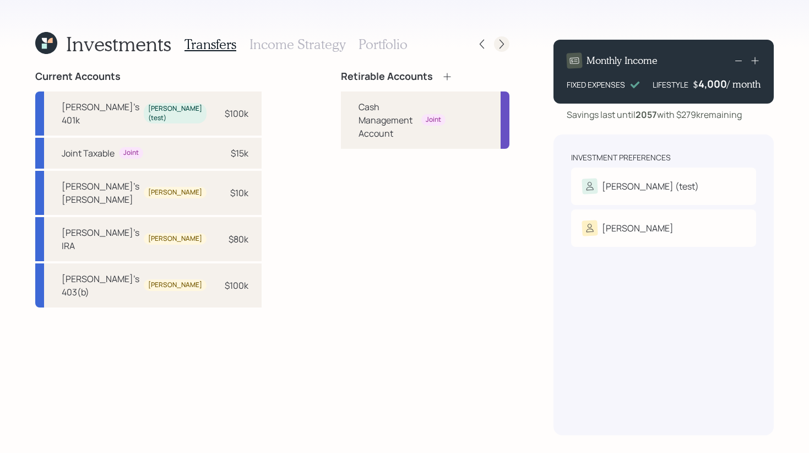
click at [504, 48] on icon at bounding box center [501, 44] width 11 height 11
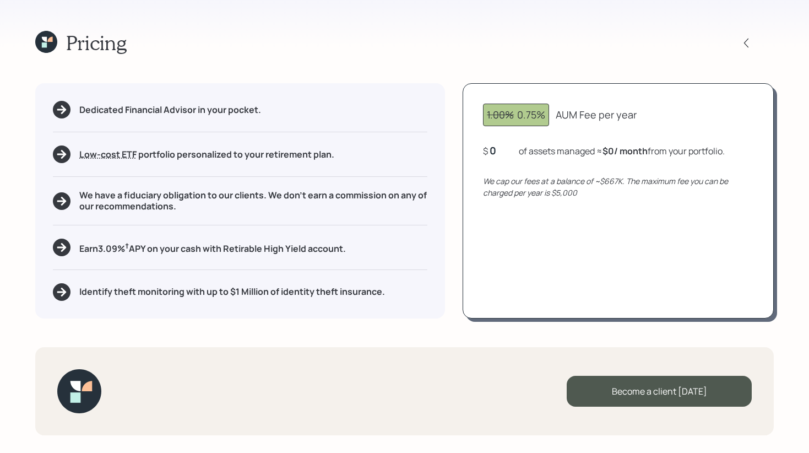
click at [501, 155] on div "0" at bounding box center [504, 150] width 28 height 13
click at [46, 38] on icon at bounding box center [44, 39] width 5 height 5
